Goal: Task Accomplishment & Management: Use online tool/utility

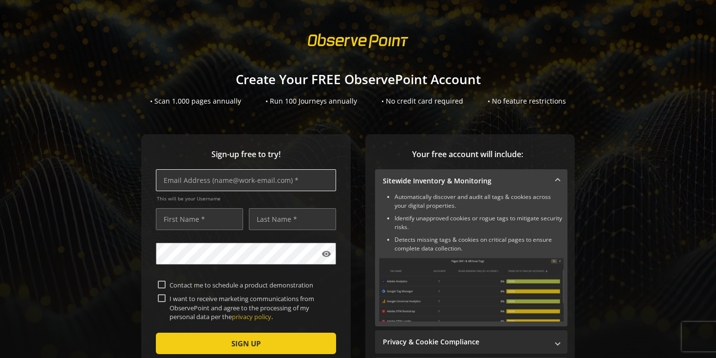
click at [271, 180] on input "text" at bounding box center [246, 180] width 180 height 22
type input "[PERSON_NAME][EMAIL_ADDRESS][DOMAIN_NAME]"
type input "[PERSON_NAME]"
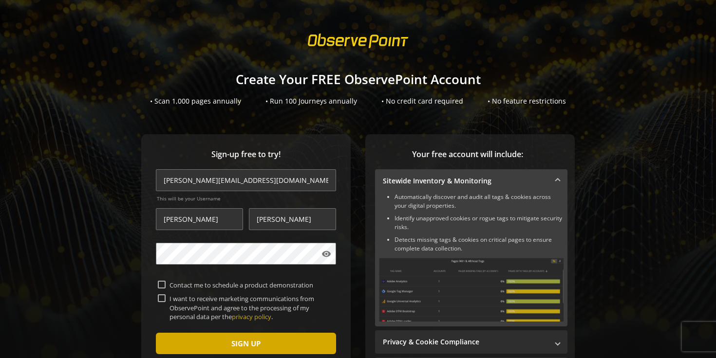
click at [170, 339] on span "submit" at bounding box center [246, 343] width 180 height 23
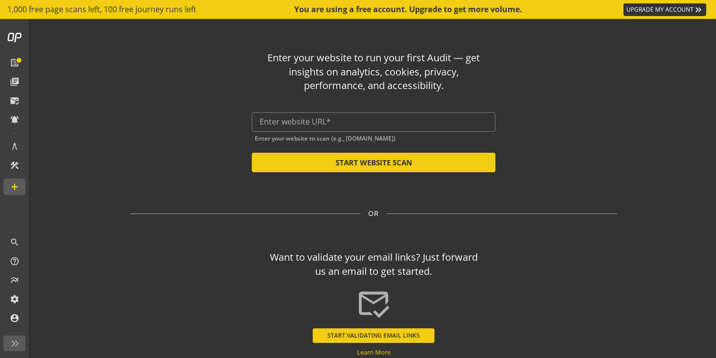
click at [628, 93] on div "Enter your website to run your first Audit — get insights on analytics, cookies…" at bounding box center [373, 188] width 569 height 338
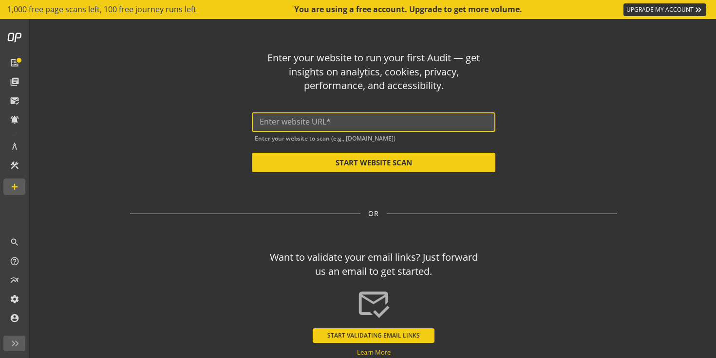
click at [325, 121] on input "text" at bounding box center [373, 121] width 228 height 9
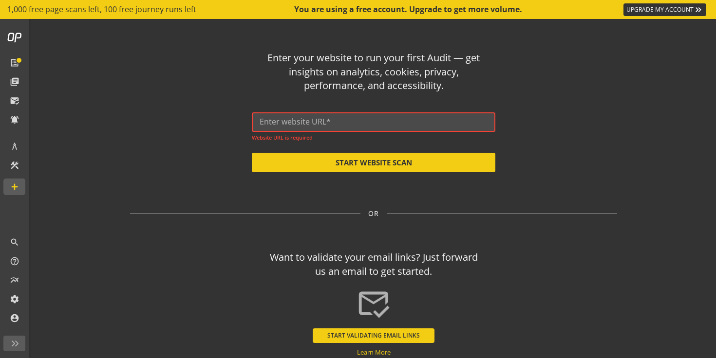
paste input "[URL][DOMAIN_NAME]"
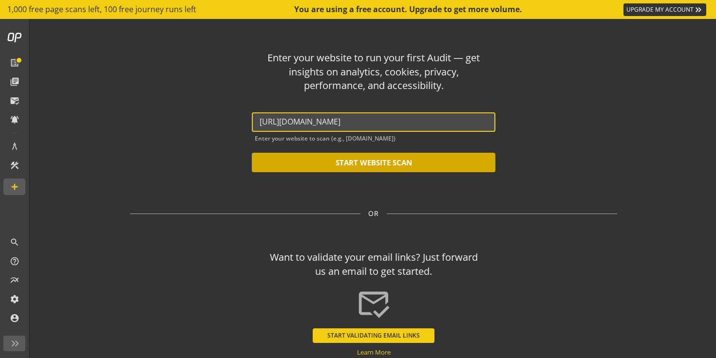
type input "[URL][DOMAIN_NAME]"
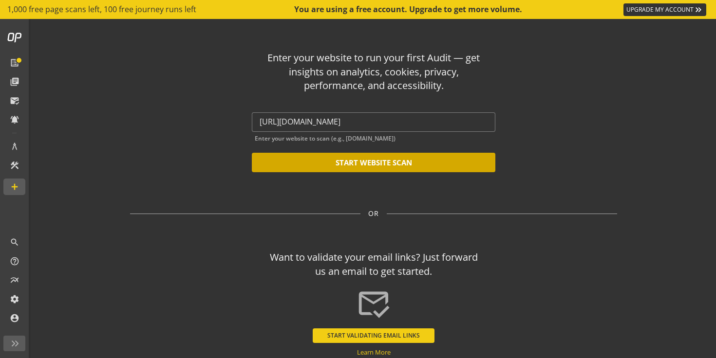
click at [310, 163] on button "START WEBSITE SCAN" at bounding box center [373, 162] width 243 height 19
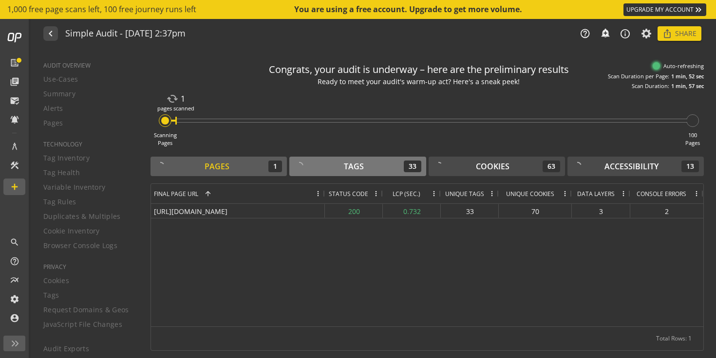
click at [370, 174] on button "Tags 33" at bounding box center [357, 166] width 136 height 19
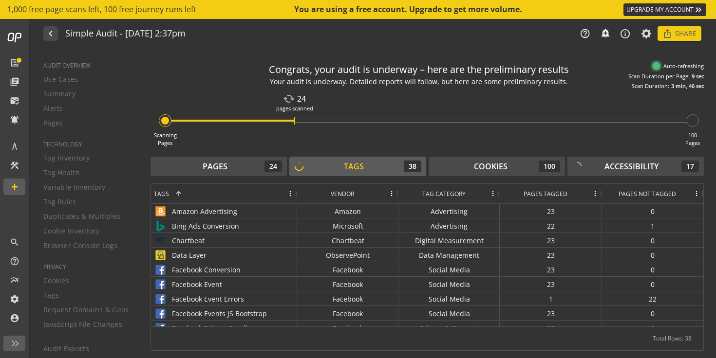
click at [64, 158] on div "AUDIT OVERVIEW Use-Cases Summary Alerts Pages TECHNOLOGY Tag Inventory Tag Heal…" at bounding box center [84, 204] width 107 height 308
